Goal: Complete application form

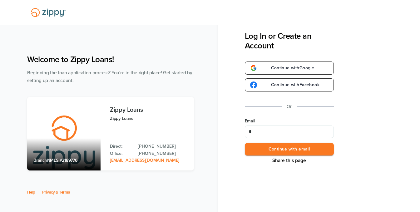
type input "**********"
click at [306, 146] on button "Continue with email" at bounding box center [289, 149] width 89 height 13
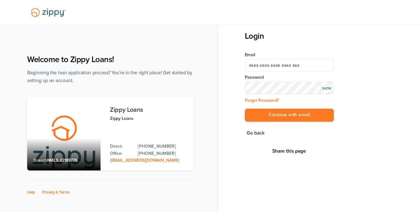
click at [245, 109] on button "Continue with email" at bounding box center [289, 115] width 89 height 13
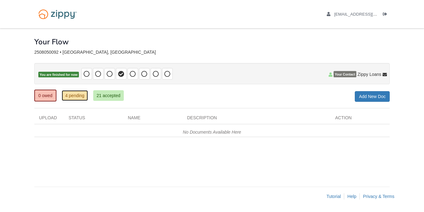
click at [78, 97] on link "4 pending" at bounding box center [75, 95] width 26 height 11
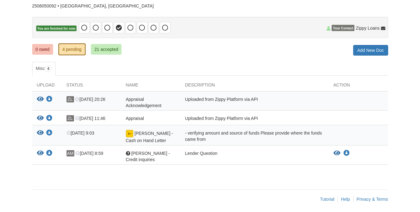
scroll to position [47, 0]
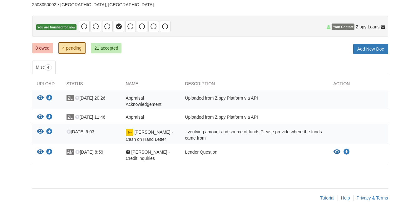
drag, startPoint x: 420, startPoint y: 114, endPoint x: 257, endPoint y: 36, distance: 181.2
click at [257, 36] on p "You are finished for now" at bounding box center [210, 26] width 356 height 21
click at [43, 44] on link "0 owed" at bounding box center [42, 48] width 21 height 11
